Goal: Task Accomplishment & Management: Use online tool/utility

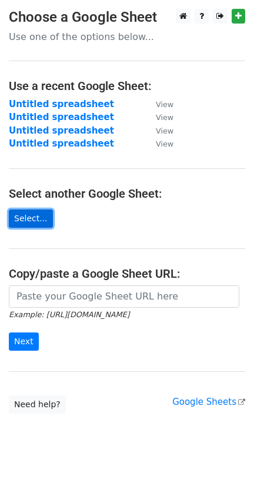
click at [33, 220] on link "Select..." at bounding box center [31, 219] width 44 height 18
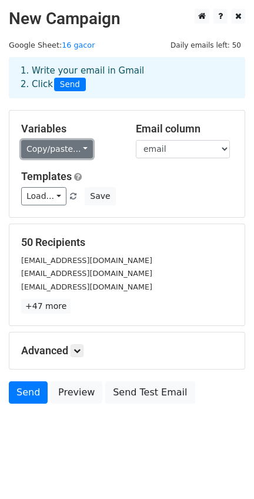
click at [80, 151] on link "Copy/paste..." at bounding box center [57, 149] width 72 height 18
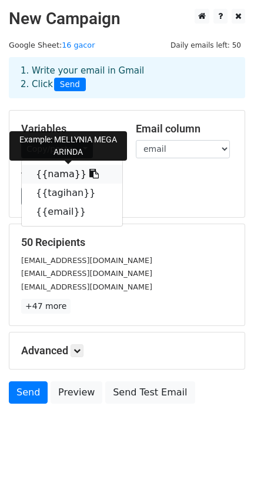
click at [89, 175] on icon at bounding box center [93, 173] width 9 height 9
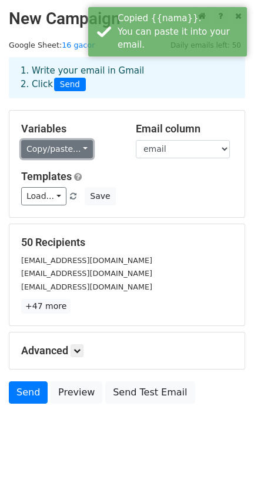
click at [78, 148] on link "Copy/paste..." at bounding box center [57, 149] width 72 height 18
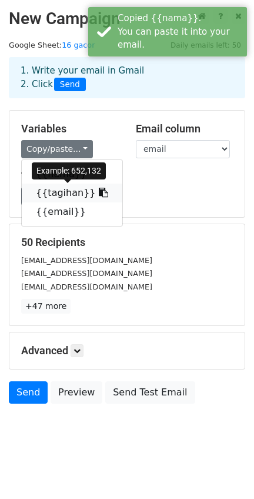
click at [99, 193] on icon at bounding box center [103, 192] width 9 height 9
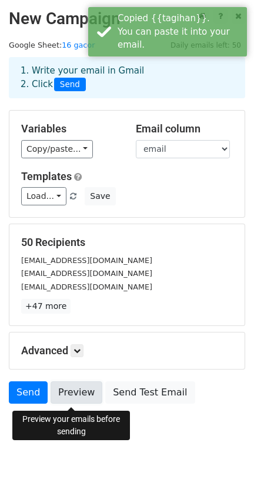
click at [85, 393] on link "Preview" at bounding box center [77, 392] width 52 height 22
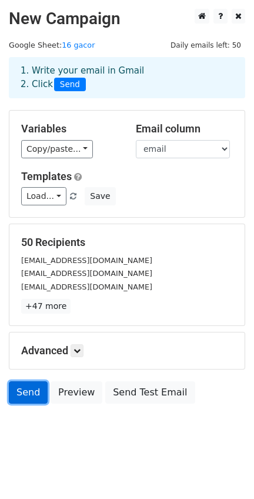
click at [26, 388] on link "Send" at bounding box center [28, 392] width 39 height 22
